Goal: Information Seeking & Learning: Learn about a topic

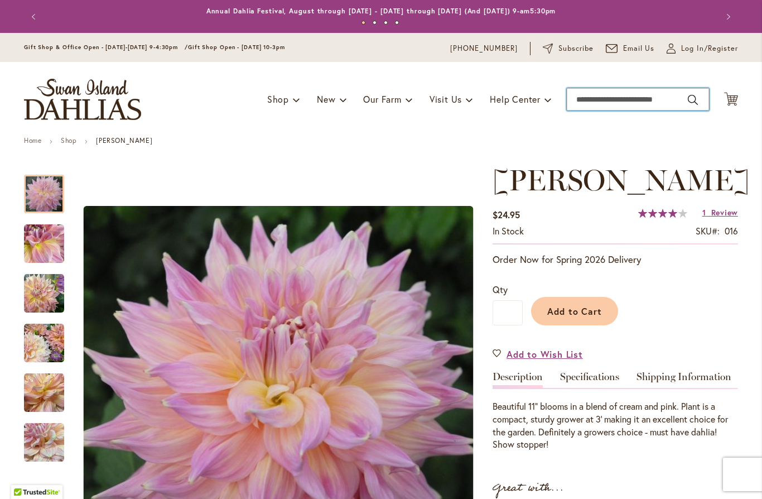
click at [605, 98] on input "Search" at bounding box center [638, 99] width 142 height 22
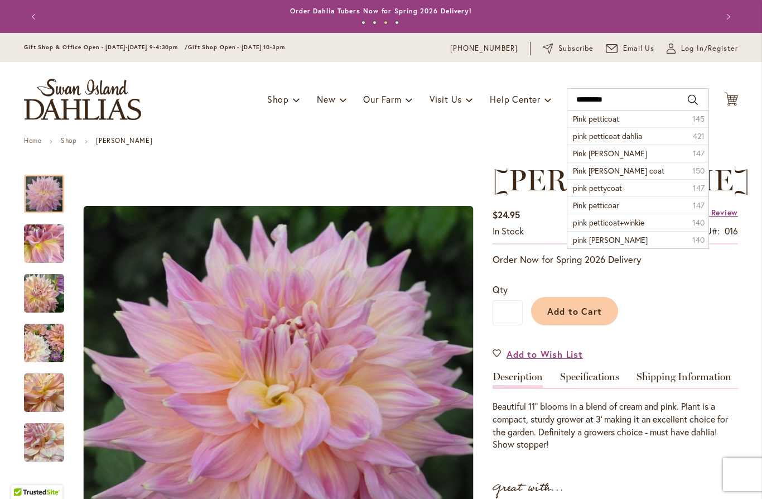
click at [632, 121] on li "Pink petticoat 145" at bounding box center [637, 118] width 141 height 17
type input "**********"
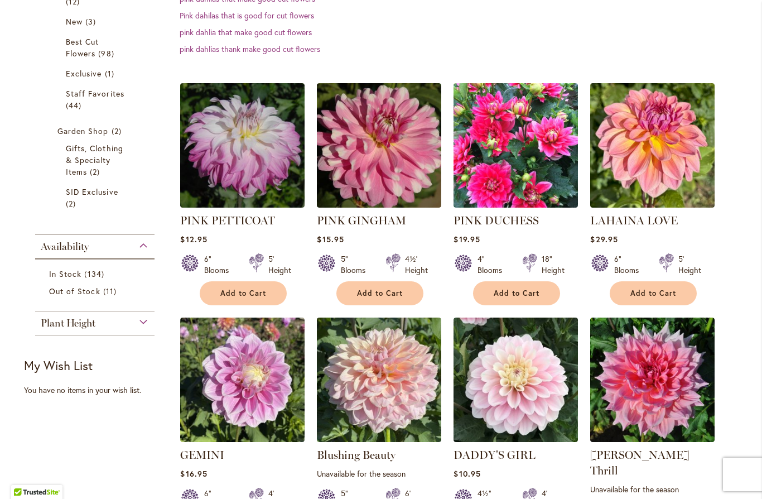
scroll to position [266, 0]
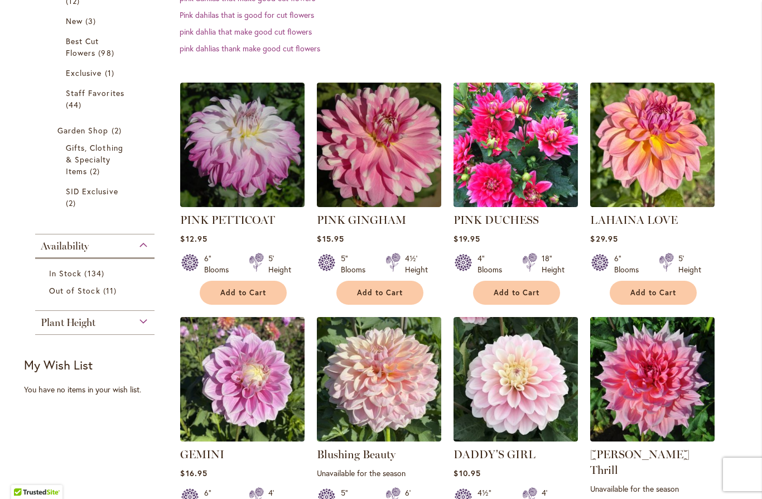
click at [270, 162] on img at bounding box center [242, 145] width 124 height 124
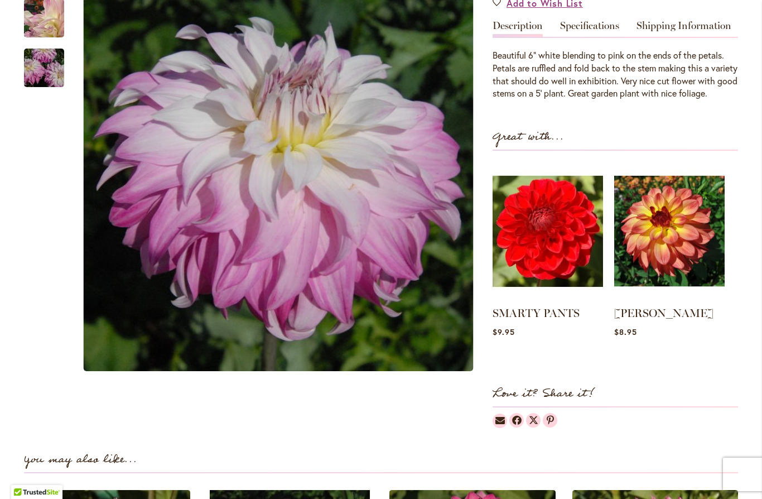
scroll to position [352, 0]
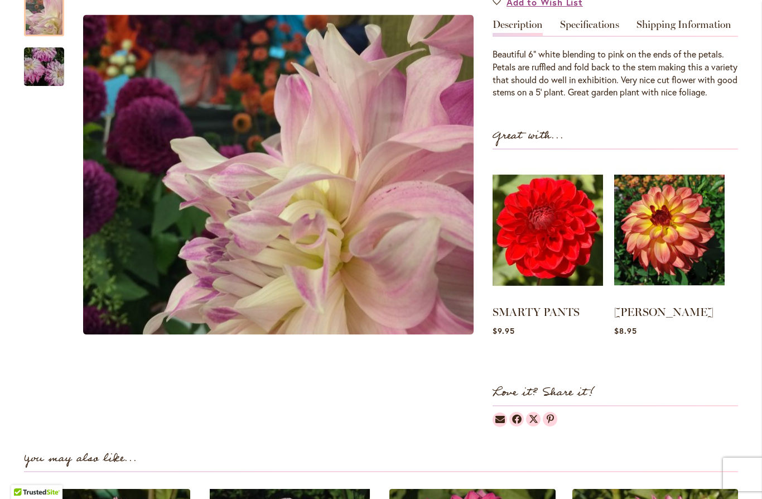
click at [46, 50] on img "Pink Petticoat" at bounding box center [44, 17] width 80 height 66
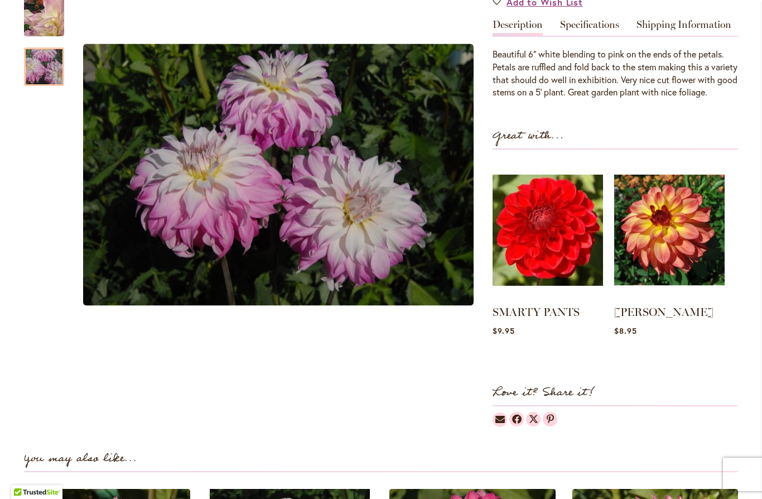
click at [45, 93] on img "Pink Petticoat" at bounding box center [44, 67] width 80 height 54
click at [675, 276] on img at bounding box center [669, 230] width 110 height 138
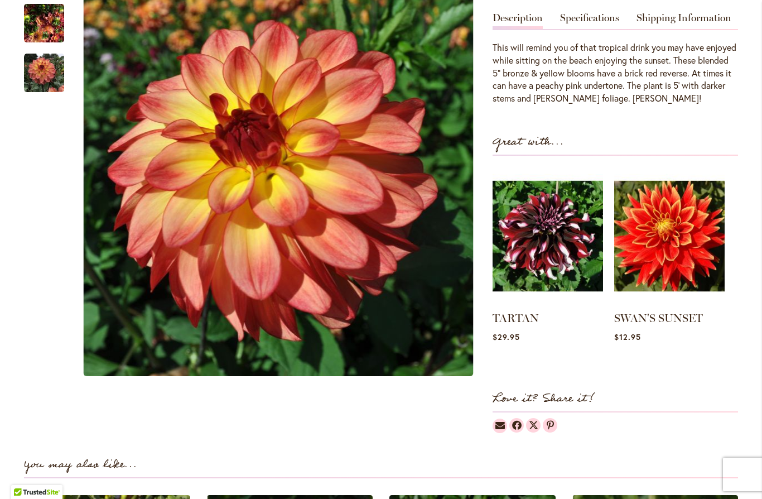
scroll to position [334, 0]
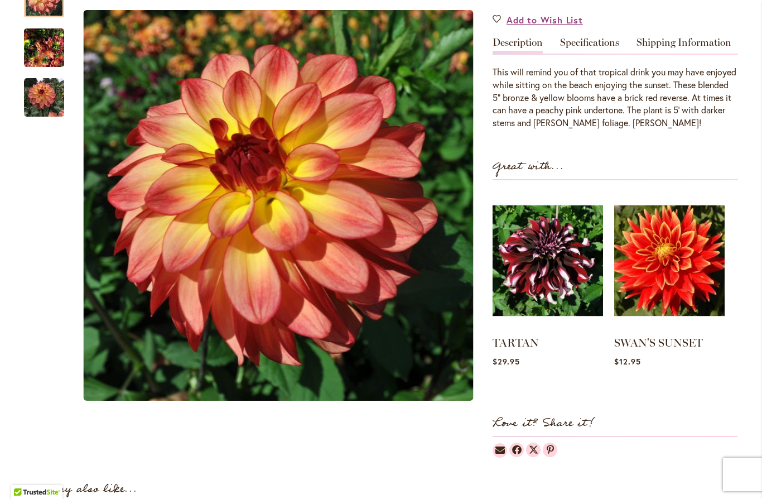
click at [560, 263] on img at bounding box center [548, 260] width 110 height 138
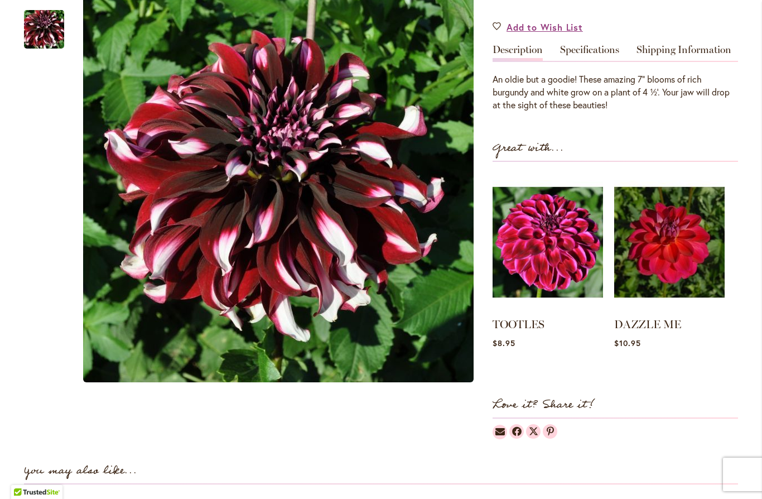
scroll to position [343, 0]
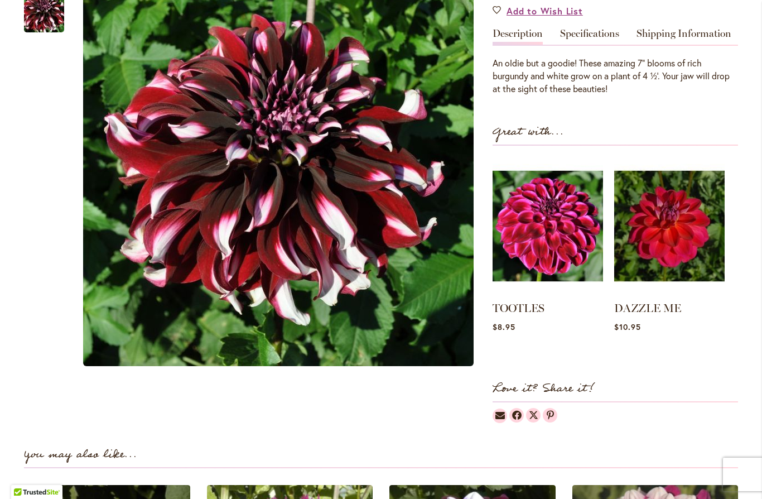
click at [563, 244] on img at bounding box center [548, 226] width 110 height 138
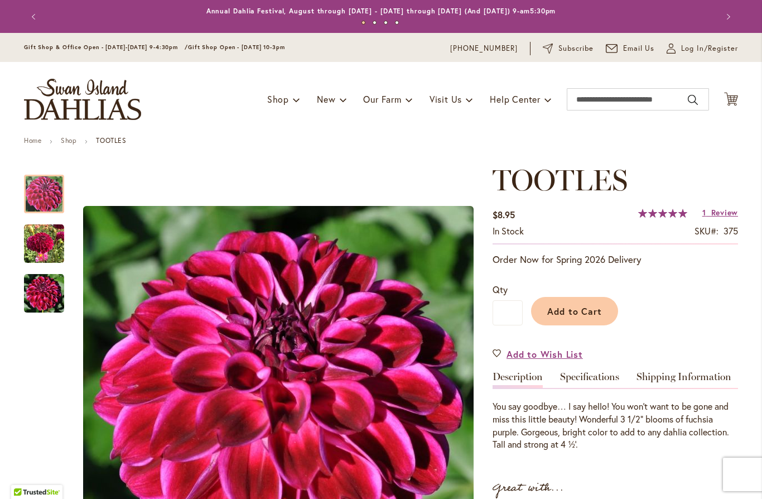
click at [50, 242] on img "Tootles" at bounding box center [44, 244] width 40 height 40
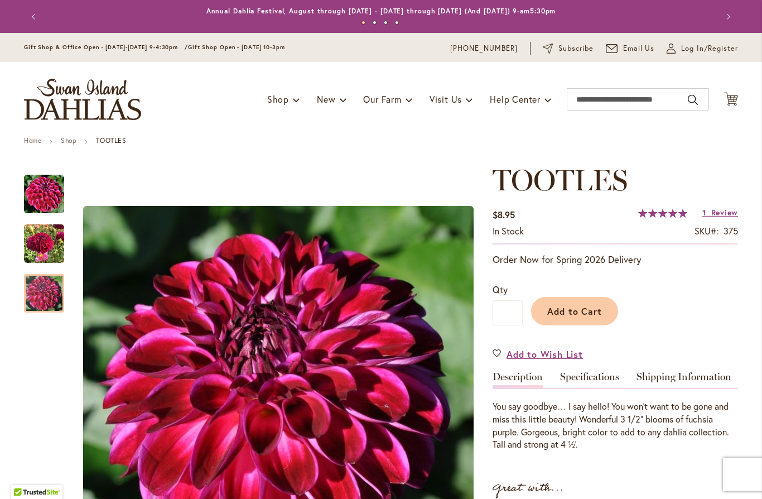
click at [49, 297] on img "Tootles" at bounding box center [44, 293] width 40 height 40
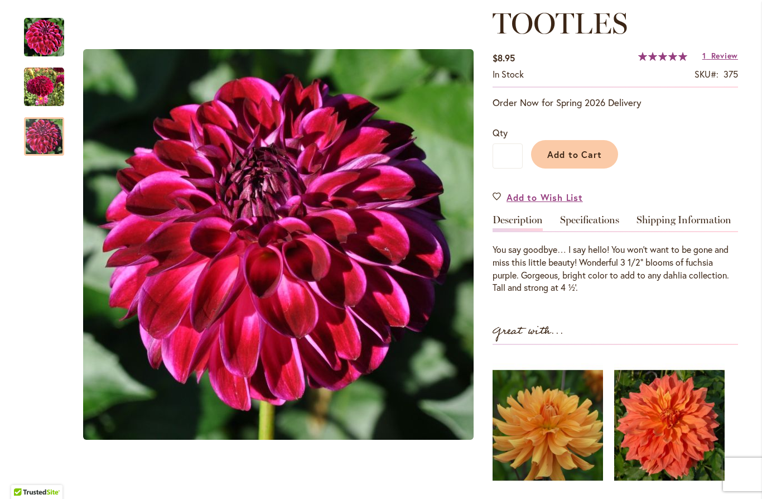
scroll to position [141, 0]
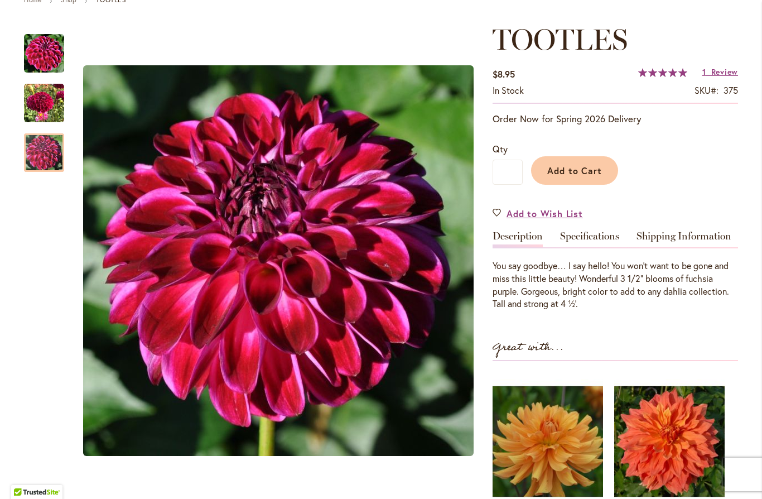
click at [44, 103] on img "Tootles" at bounding box center [44, 103] width 40 height 40
click at [48, 153] on img "Tootles" at bounding box center [44, 153] width 40 height 40
